Goal: Information Seeking & Learning: Learn about a topic

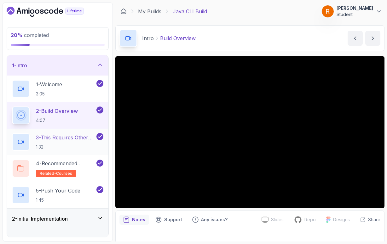
click at [57, 140] on p "3 - This Requires Other Courses" at bounding box center [65, 137] width 59 height 8
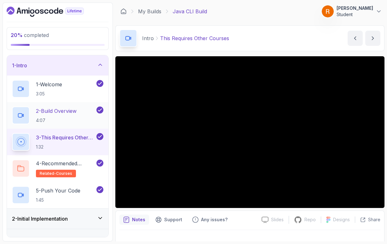
click at [56, 113] on p "2 - Build Overview" at bounding box center [56, 111] width 41 height 8
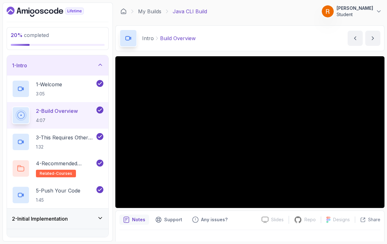
click at [101, 218] on icon at bounding box center [100, 218] width 3 height 2
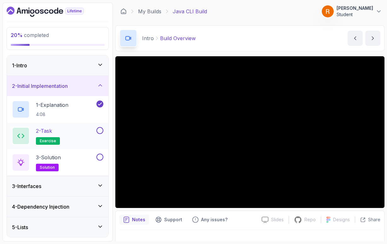
click at [102, 132] on button at bounding box center [100, 130] width 7 height 7
click at [102, 65] on icon at bounding box center [100, 65] width 6 height 6
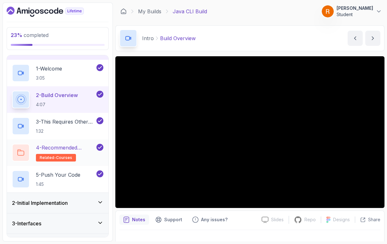
scroll to position [68, 0]
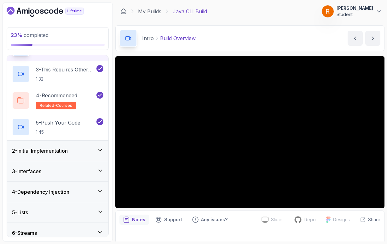
click at [101, 151] on icon at bounding box center [100, 150] width 6 height 6
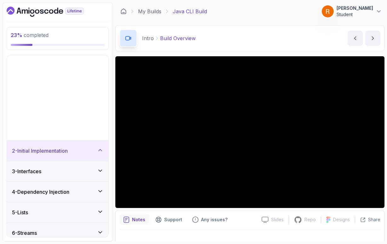
scroll to position [23, 0]
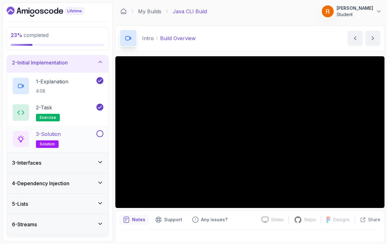
click at [91, 143] on div "3 - Solution solution" at bounding box center [53, 139] width 83 height 18
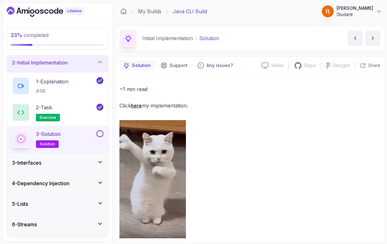
click at [139, 105] on link "here" at bounding box center [136, 105] width 11 height 6
